Goal: Transaction & Acquisition: Purchase product/service

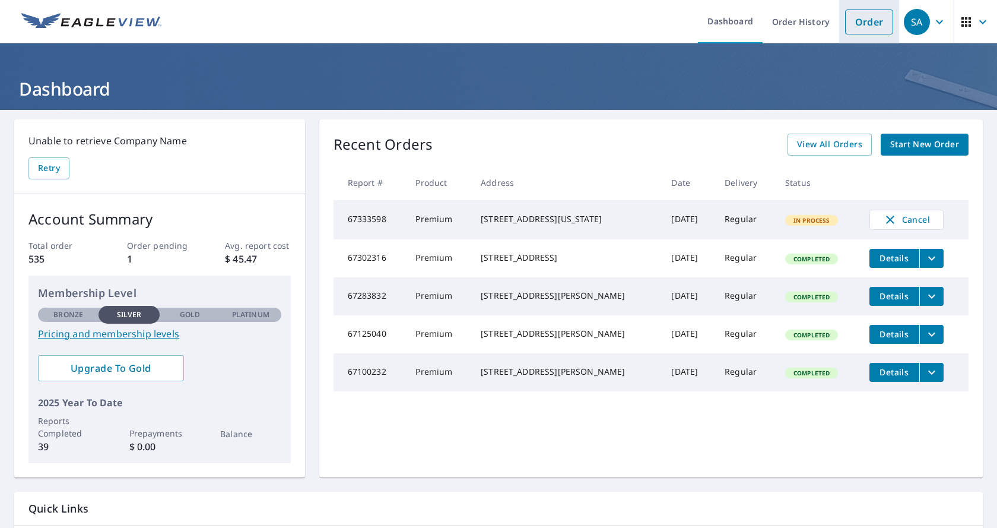
click at [857, 18] on link "Order" at bounding box center [869, 21] width 48 height 25
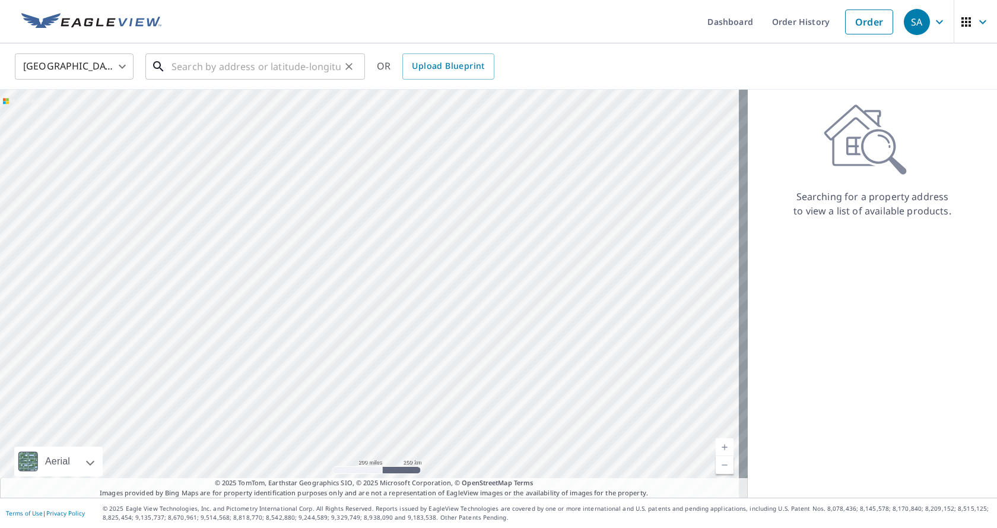
click at [199, 67] on input "text" at bounding box center [256, 66] width 169 height 33
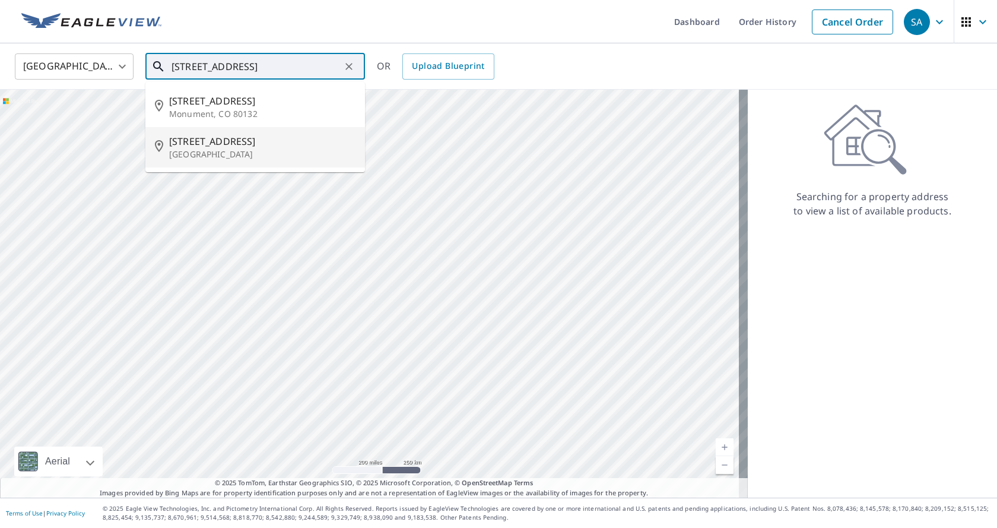
click at [243, 154] on p "[GEOGRAPHIC_DATA]" at bounding box center [262, 154] width 186 height 12
type input "[STREET_ADDRESS][PERSON_NAME]"
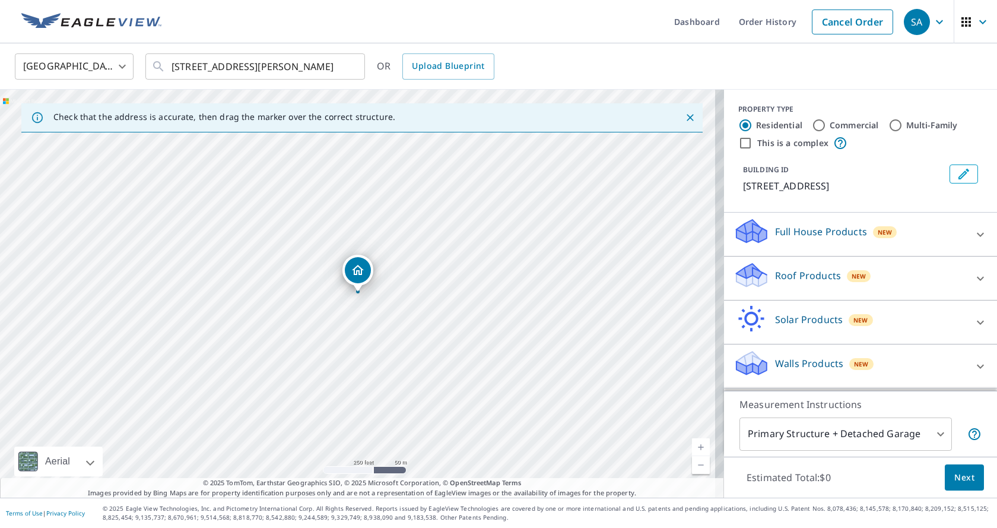
click at [910, 291] on div "Roof Products New" at bounding box center [850, 278] width 233 height 34
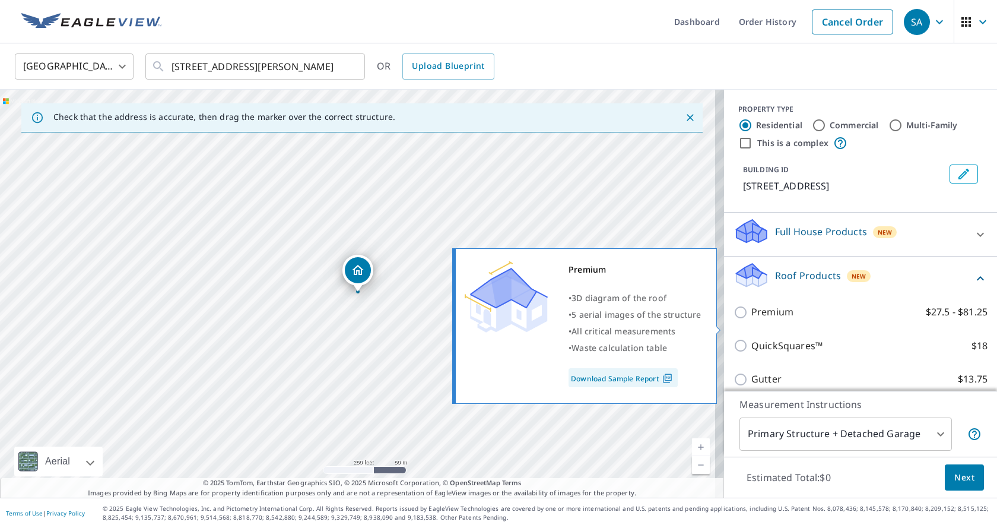
click at [734, 319] on input "Premium $27.5 - $81.25" at bounding box center [743, 312] width 18 height 14
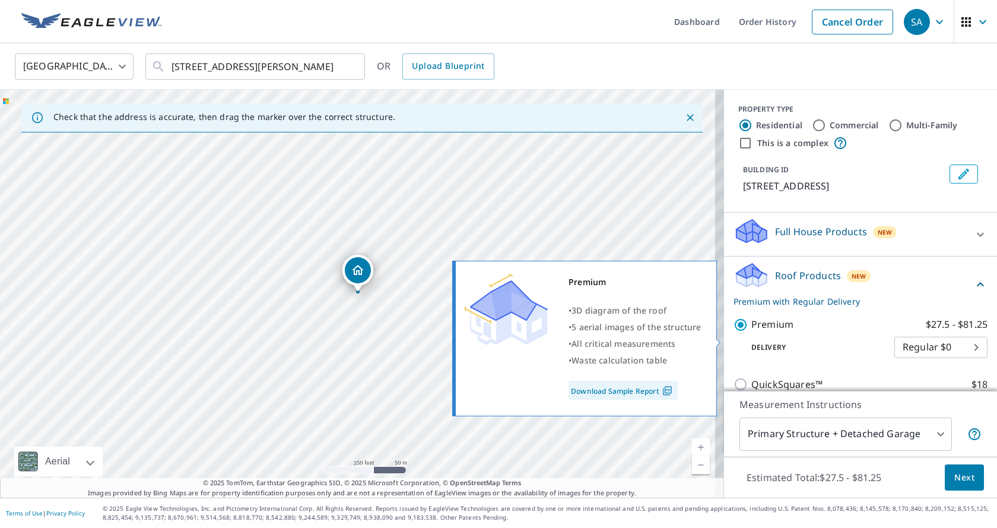
click at [738, 332] on input "Premium $27.5 - $81.25" at bounding box center [743, 325] width 18 height 14
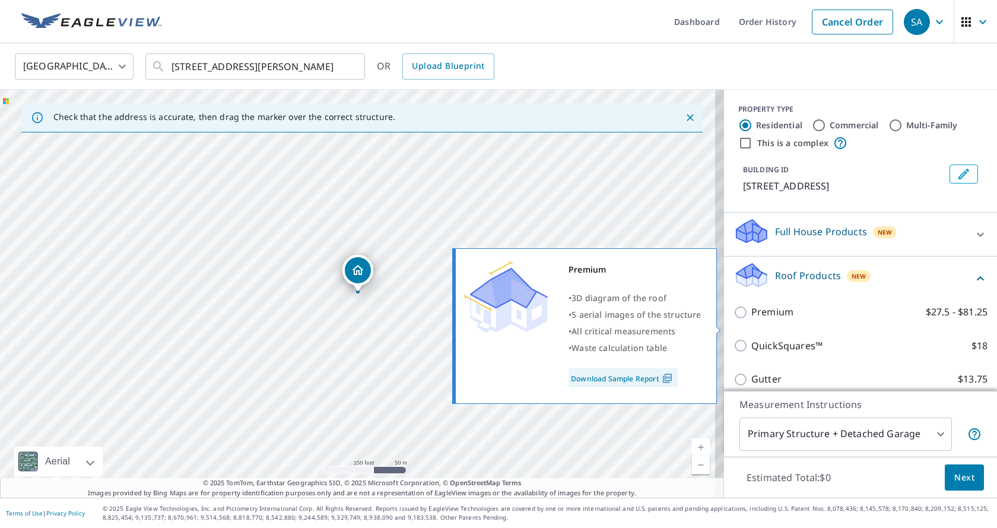
click at [734, 319] on input "Premium $27.5 - $81.25" at bounding box center [743, 312] width 18 height 14
checkbox input "true"
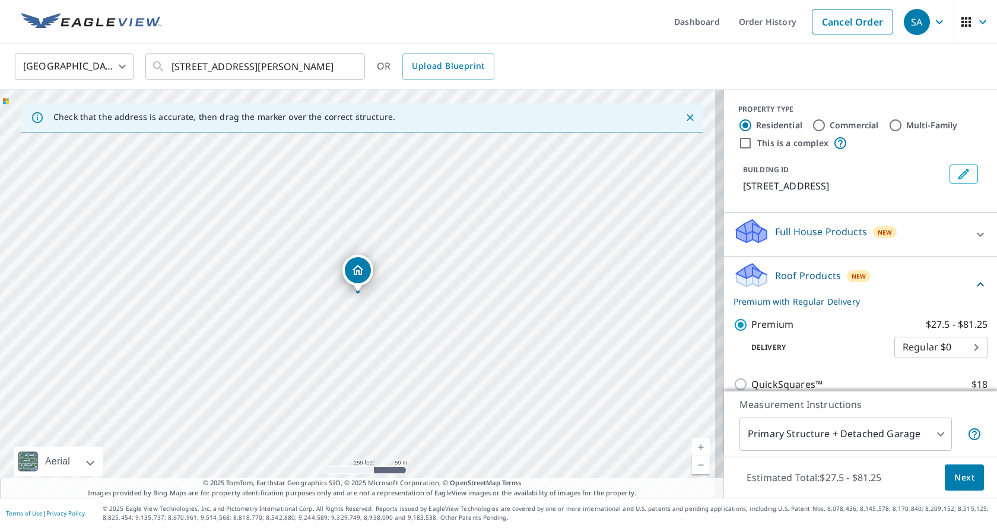
click at [954, 477] on span "Next" at bounding box center [964, 477] width 20 height 15
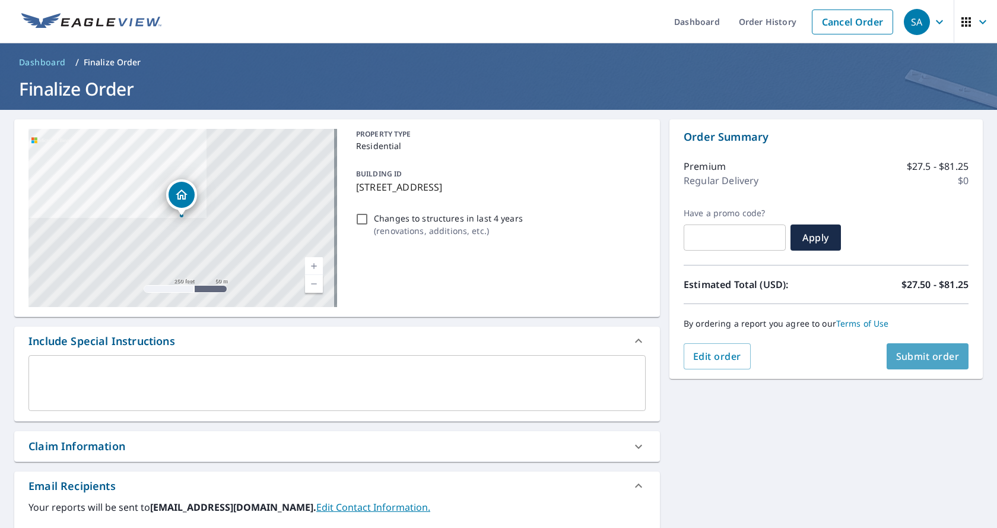
click at [929, 352] on span "Submit order" at bounding box center [928, 356] width 64 height 13
